Goal: Find specific page/section: Find specific page/section

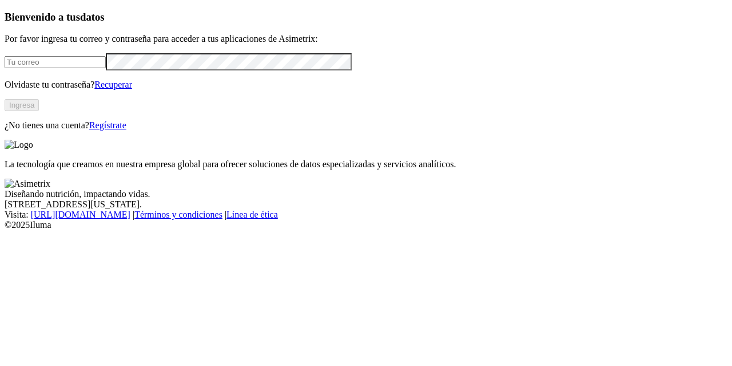
type input "[PERSON_NAME][EMAIL_ADDRESS][PERSON_NAME][DOMAIN_NAME]"
click at [39, 111] on button "Ingresa" at bounding box center [22, 105] width 34 height 12
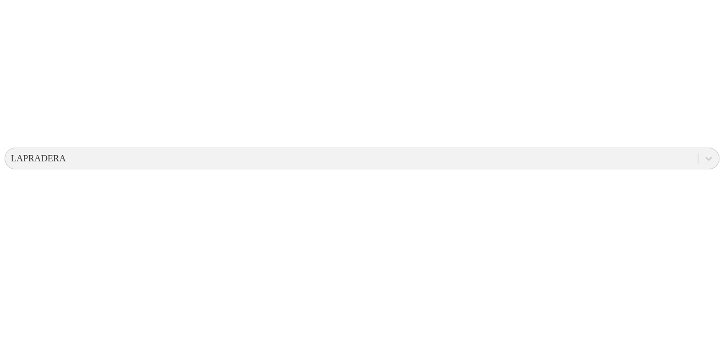
scroll to position [239, 0]
